Goal: Task Accomplishment & Management: Manage account settings

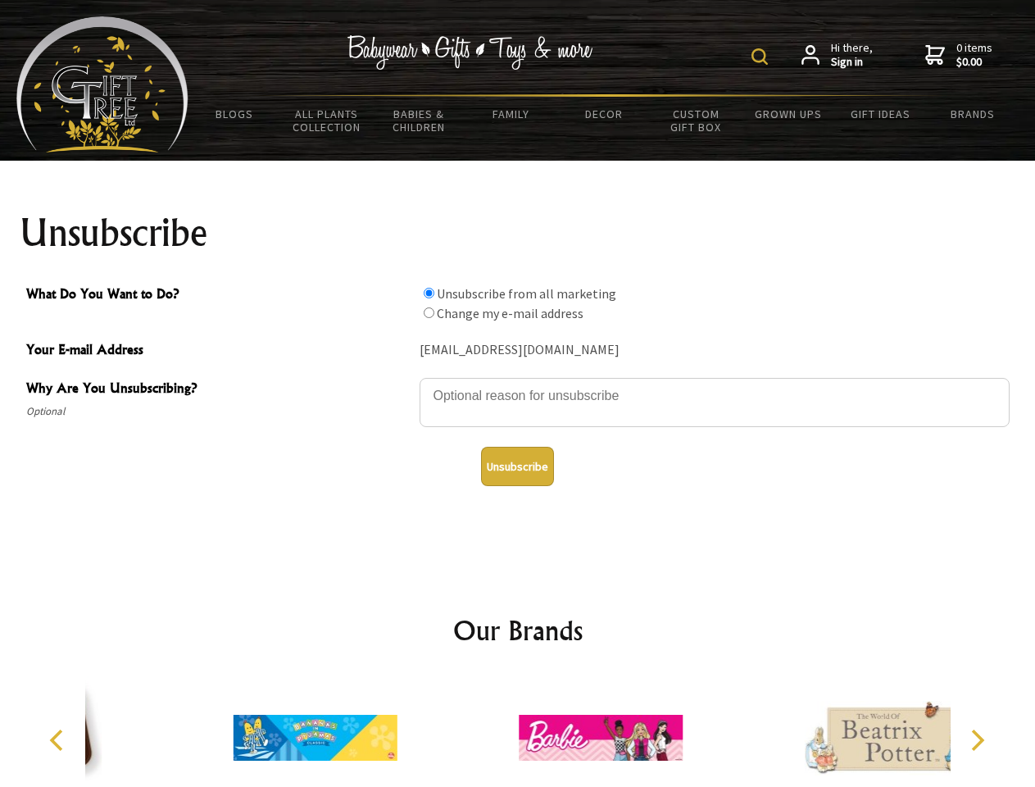
click at [762, 57] on img at bounding box center [759, 56] width 16 height 16
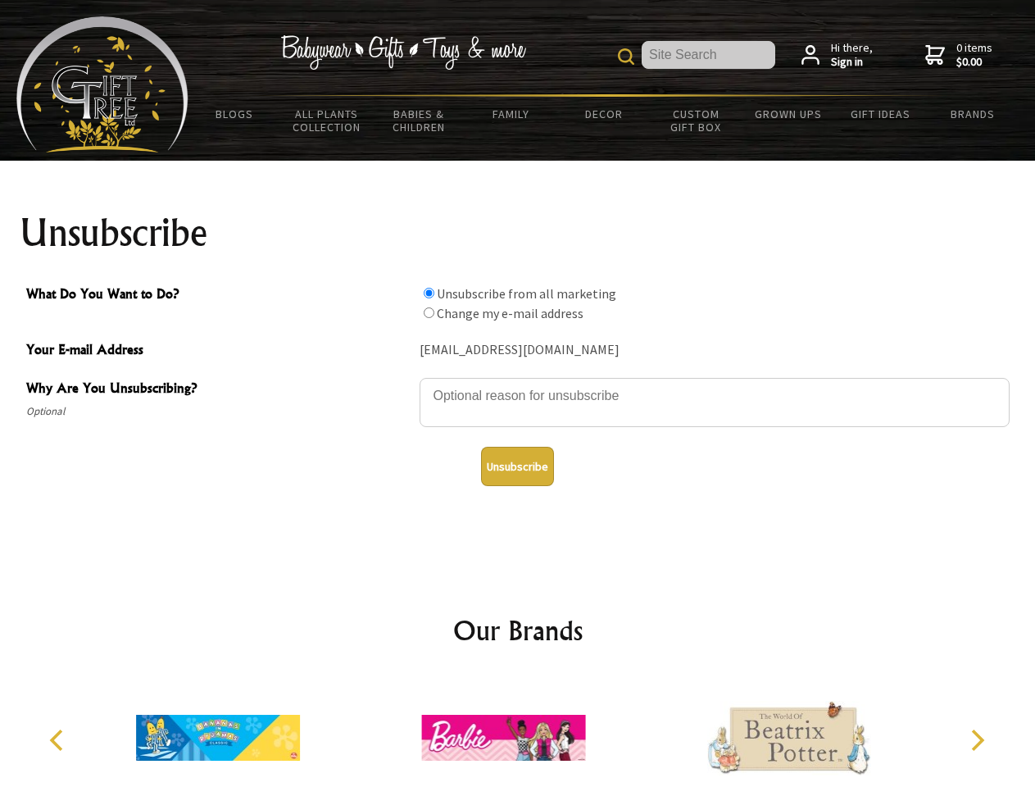
click at [518, 384] on textarea "Why Are You Unsubscribing?" at bounding box center [715, 402] width 590 height 49
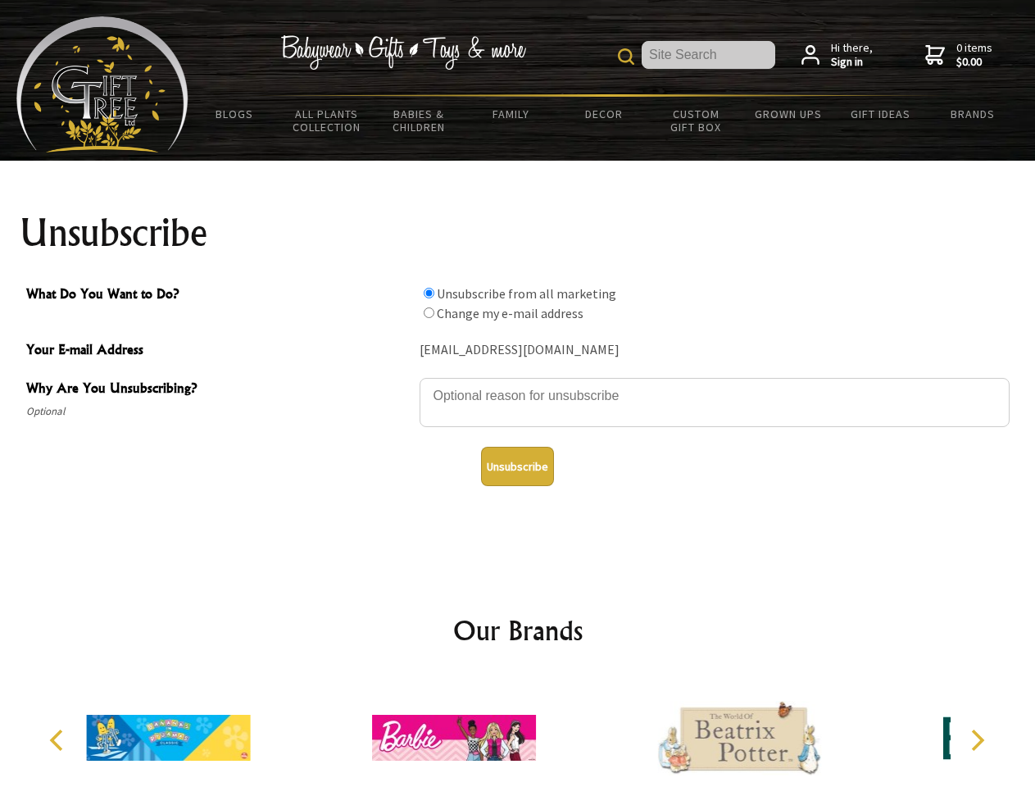
click at [429, 293] on input "What Do You Want to Do?" at bounding box center [429, 293] width 11 height 11
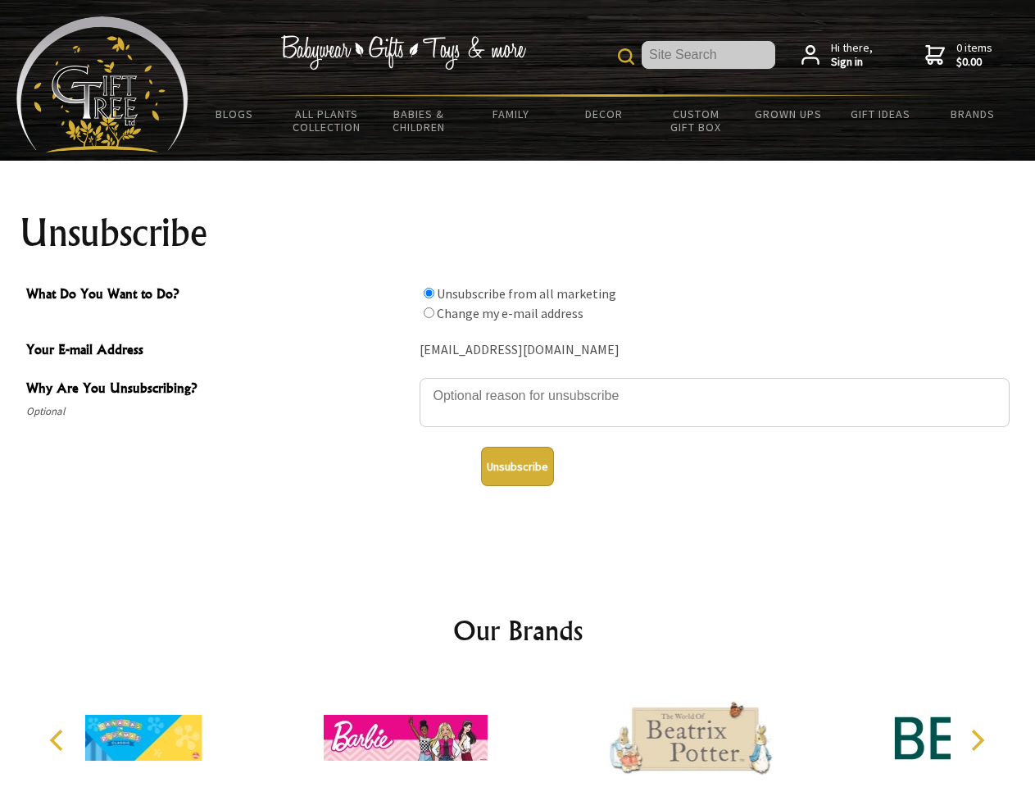
click at [429, 312] on input "What Do You Want to Do?" at bounding box center [429, 312] width 11 height 11
radio input "true"
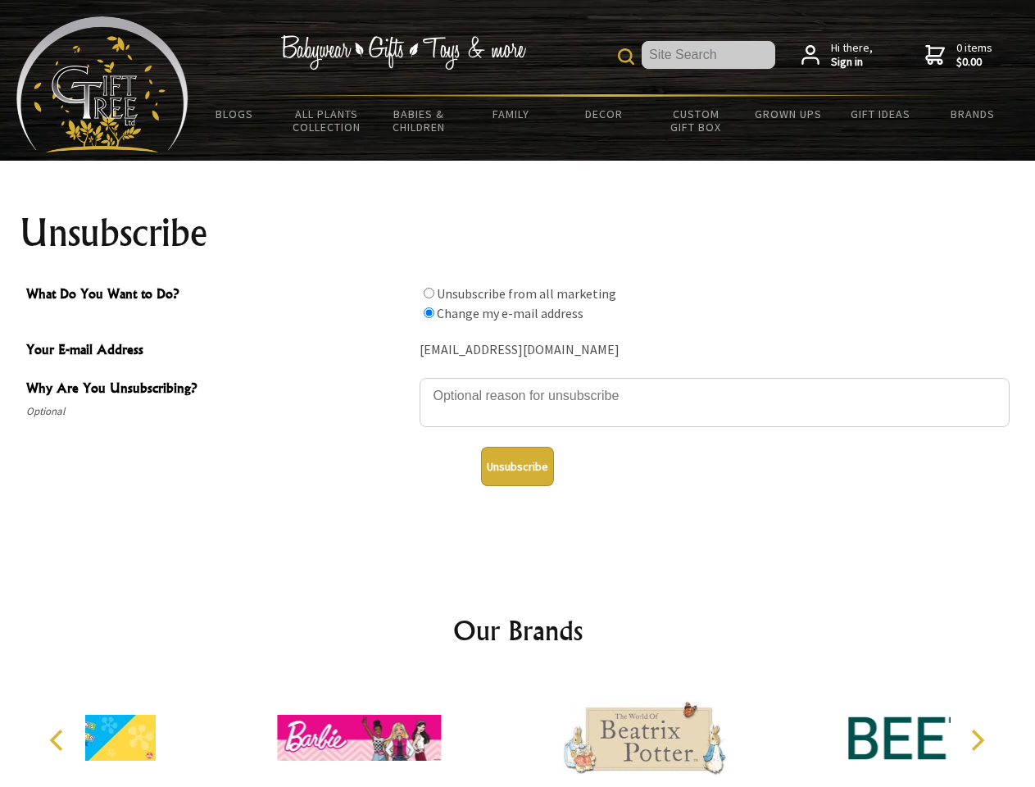
click at [517, 466] on button "Unsubscribe" at bounding box center [517, 466] width 73 height 39
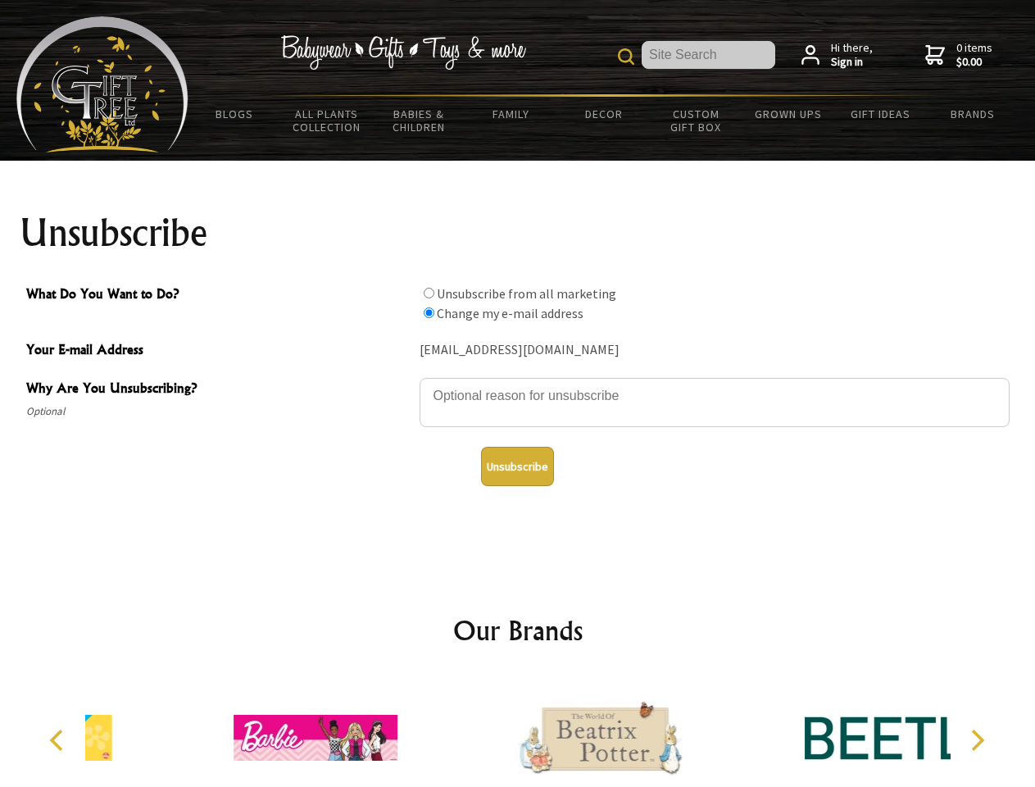
click at [518, 731] on div at bounding box center [600, 740] width 285 height 128
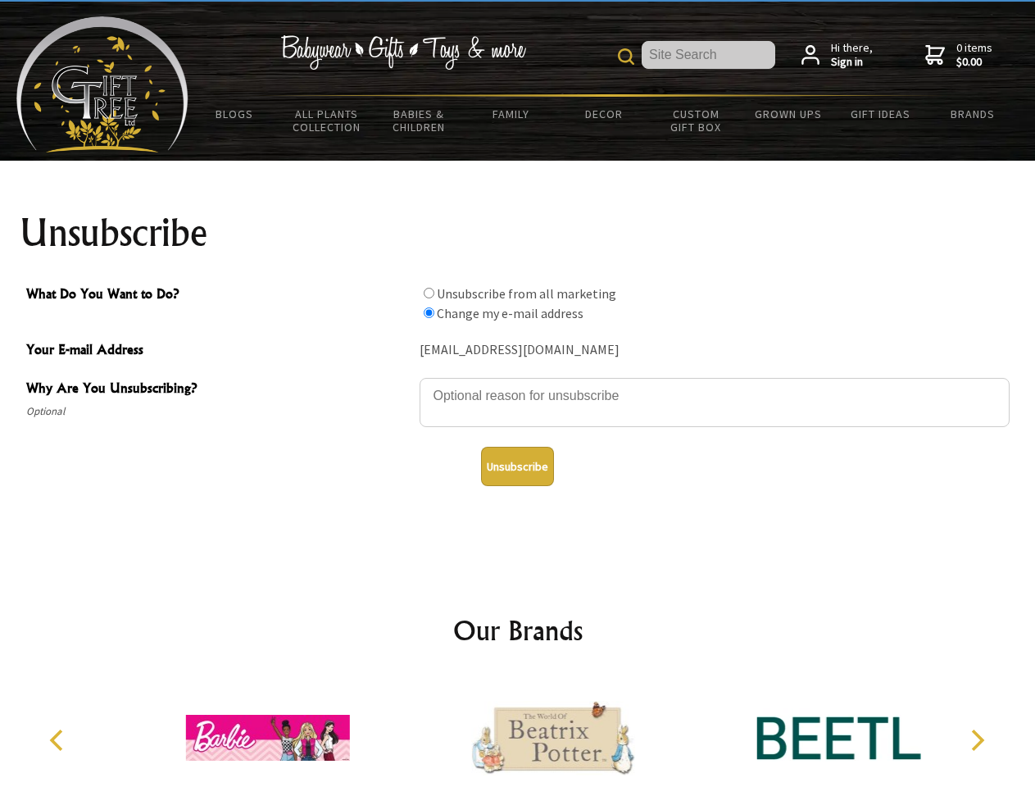
click at [59, 740] on icon "Previous" at bounding box center [58, 739] width 21 height 21
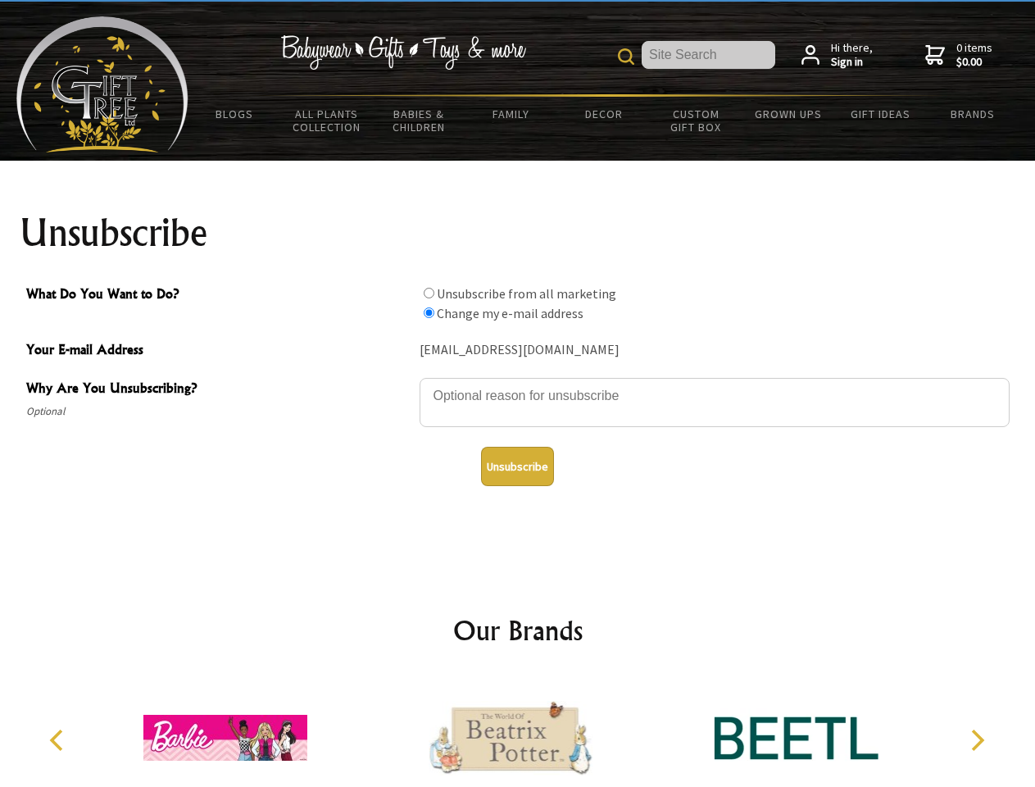
click at [977, 740] on icon "Next" at bounding box center [975, 739] width 21 height 21
